Goal: Information Seeking & Learning: Find contact information

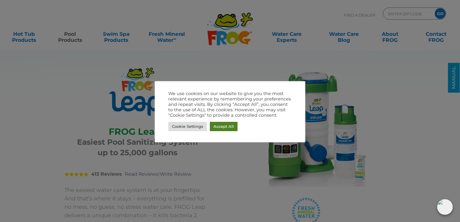
click at [226, 127] on link "Accept All" at bounding box center [224, 126] width 28 height 9
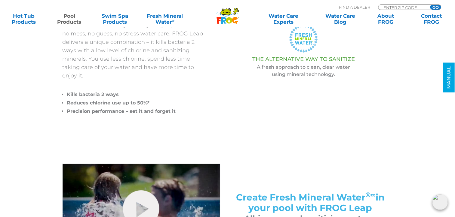
scroll to position [172, 0]
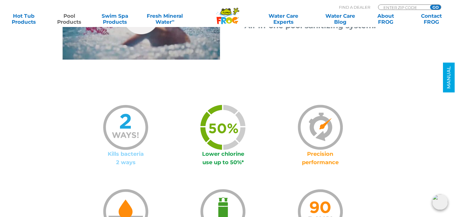
click at [270, 119] on div at bounding box center [222, 127] width 97 height 45
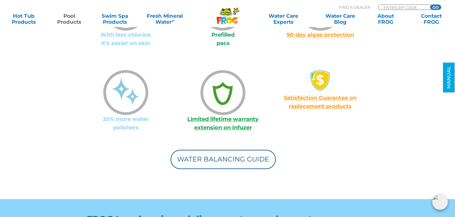
scroll to position [565, 0]
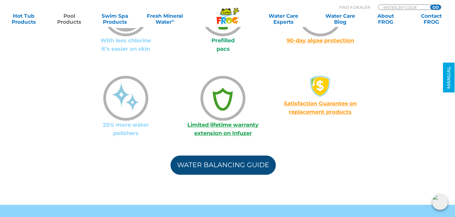
click at [253, 162] on link "Water Balancing Guide" at bounding box center [223, 165] width 105 height 19
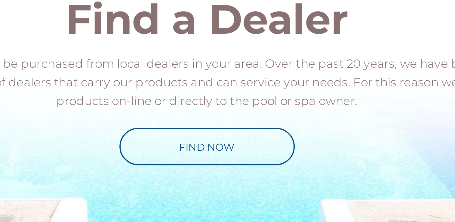
scroll to position [569, 0]
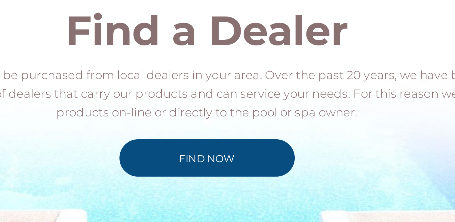
click at [251, 168] on link "Find Now" at bounding box center [228, 165] width 90 height 19
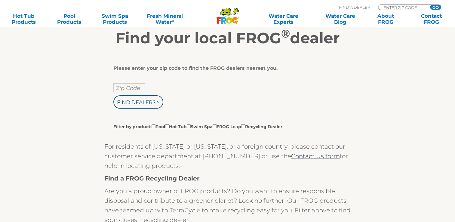
scroll to position [102, 0]
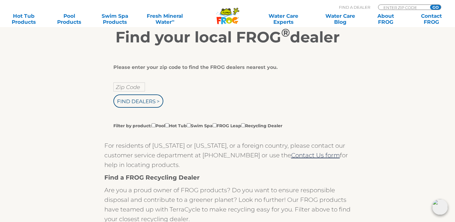
click at [135, 90] on input "Zip Code" at bounding box center [129, 86] width 32 height 9
type input "17543"
click at [142, 102] on input "Find Dealers >" at bounding box center [138, 100] width 50 height 13
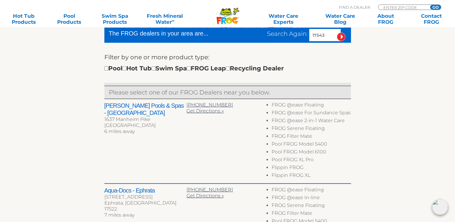
scroll to position [190, 0]
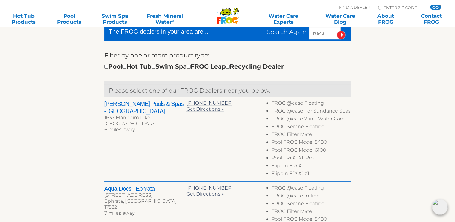
click at [42, 40] on section "Find your local FROG ® dealer To navigate the map with touch gestures double-ta…" at bounding box center [227, 189] width 455 height 514
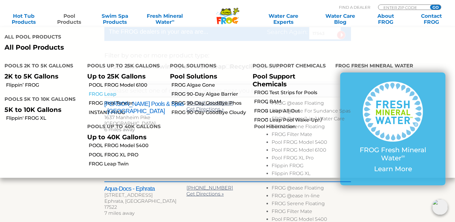
click at [110, 91] on link "FROG Leap" at bounding box center [127, 94] width 77 height 7
